Goal: Task Accomplishment & Management: Manage account settings

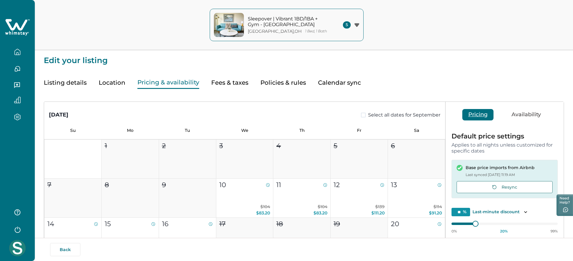
click at [23, 53] on button "button" at bounding box center [17, 52] width 25 height 12
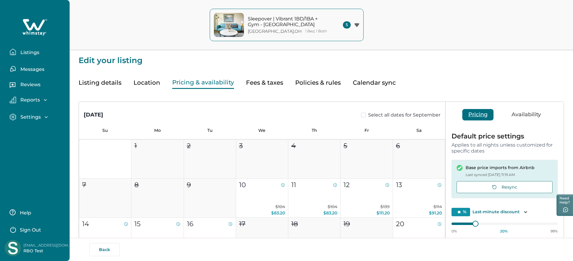
click at [23, 53] on p "Listings" at bounding box center [29, 53] width 21 height 6
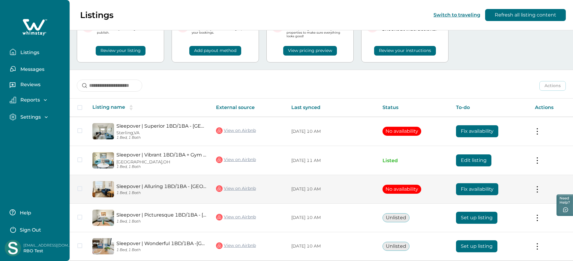
scroll to position [34, 0]
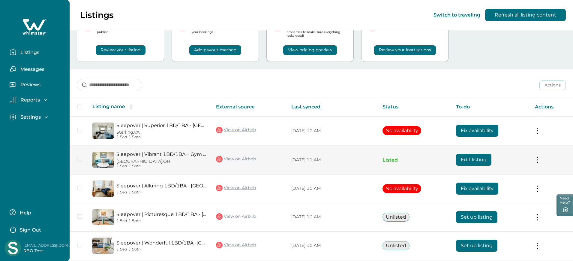
click at [463, 162] on button "Edit listing" at bounding box center [473, 160] width 35 height 12
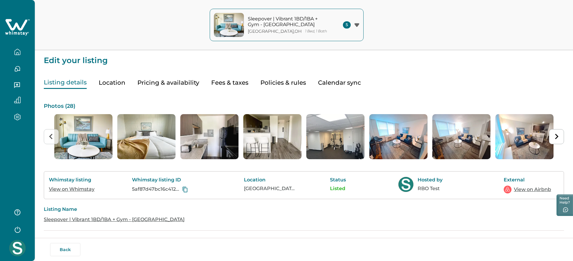
click at [164, 86] on button "Pricing & availability" at bounding box center [168, 83] width 62 height 12
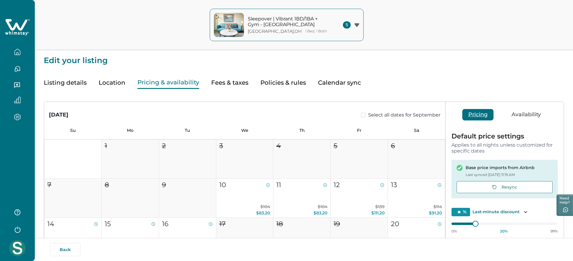
click at [64, 81] on button "Listing details" at bounding box center [65, 83] width 43 height 12
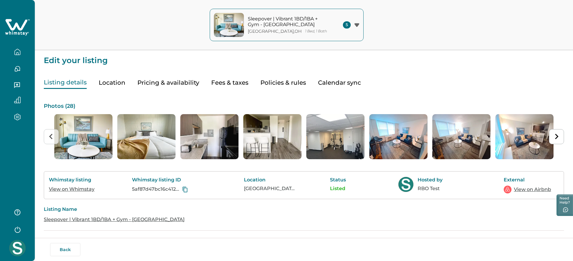
click at [172, 56] on p "Edit your listing" at bounding box center [304, 57] width 520 height 14
click at [16, 52] on icon "button" at bounding box center [17, 52] width 7 height 7
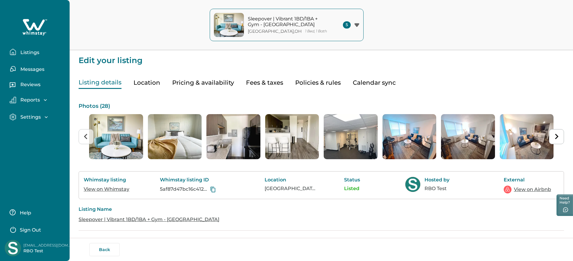
click at [16, 52] on icon "button" at bounding box center [12, 52] width 5 height 6
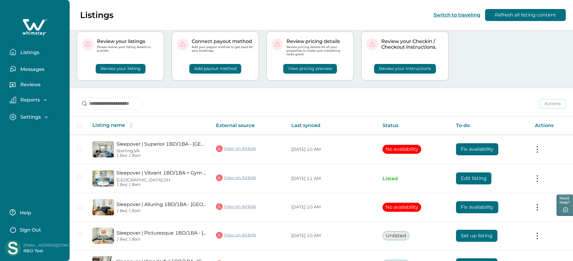
scroll to position [58, 0]
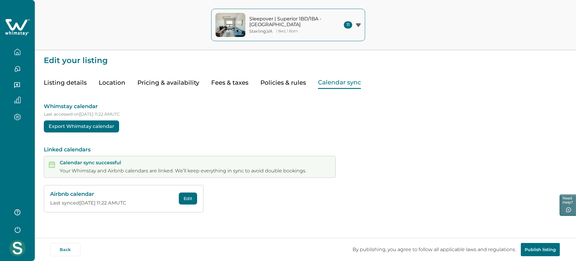
click at [20, 53] on icon "button" at bounding box center [17, 52] width 7 height 7
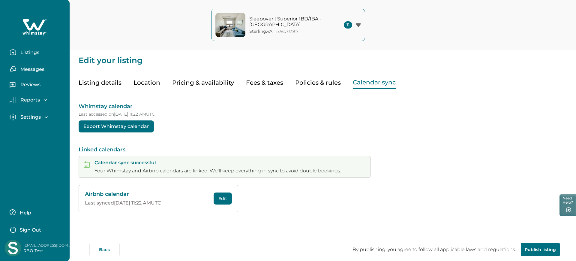
click at [20, 53] on p "Listings" at bounding box center [29, 53] width 21 height 6
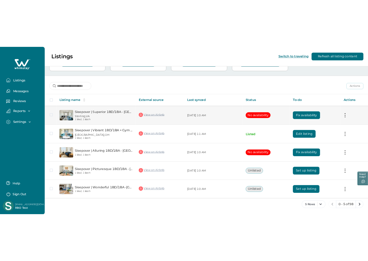
scroll to position [58, 0]
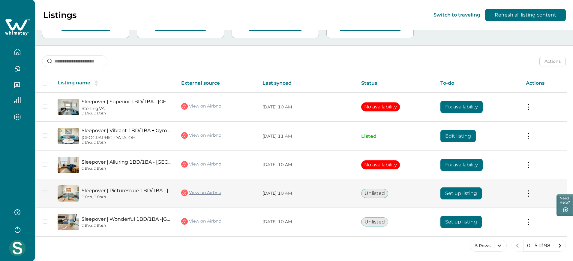
click at [486, 191] on td "Set up listing" at bounding box center [478, 193] width 85 height 29
click at [474, 192] on button "Set up listing" at bounding box center [460, 193] width 41 height 12
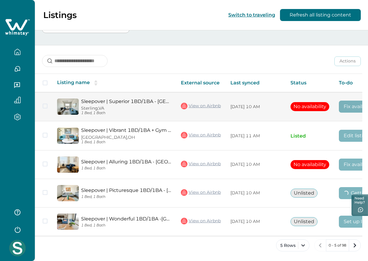
scroll to position [118, 0]
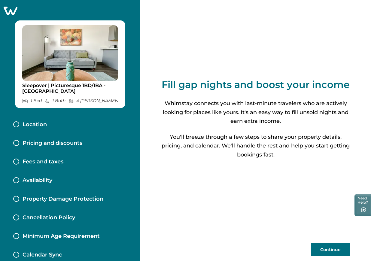
click at [89, 143] on div "Pricing and discounts" at bounding box center [69, 143] width 123 height 19
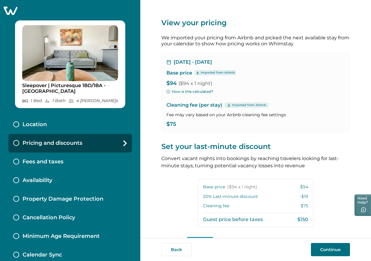
click at [209, 89] on button "How is this calculated?" at bounding box center [189, 91] width 47 height 5
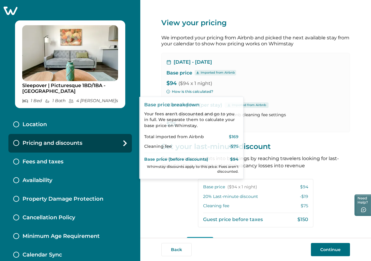
click at [225, 85] on p "$94 ($94 x 1 night)" at bounding box center [255, 83] width 178 height 6
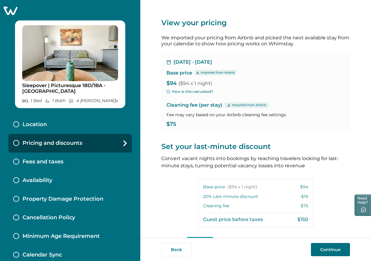
click at [199, 92] on button "How is this calculated?" at bounding box center [189, 91] width 47 height 5
click at [12, 10] on icon at bounding box center [10, 10] width 15 height 9
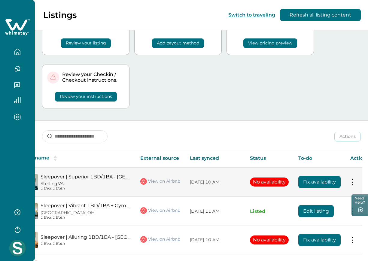
scroll to position [0, 41]
click at [158, 179] on link "View on Airbnb" at bounding box center [160, 181] width 40 height 8
